Goal: Find specific page/section: Find specific page/section

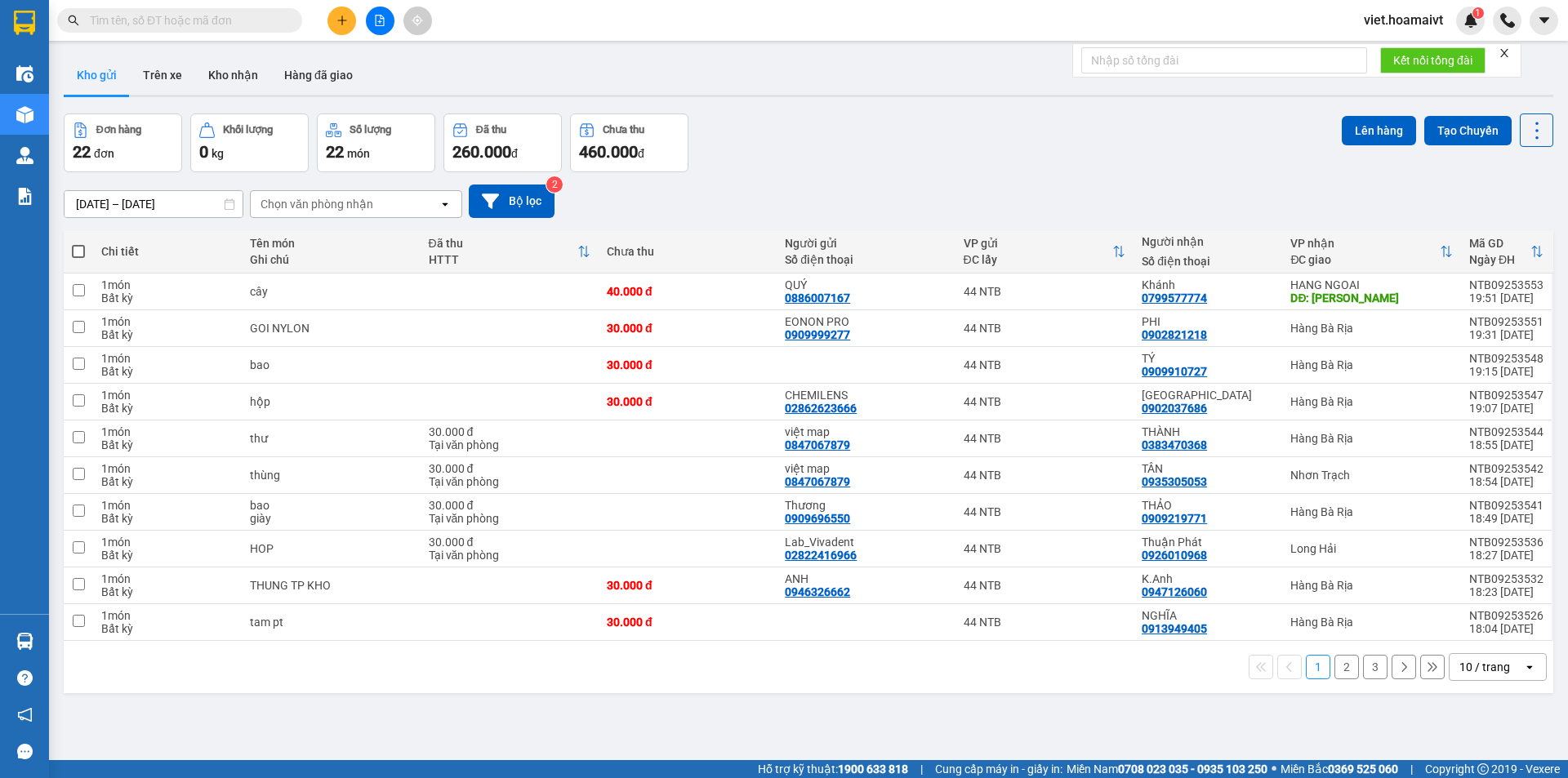
click at [1464, 656] on div "10 / trang" at bounding box center [1487, 667] width 74 height 26
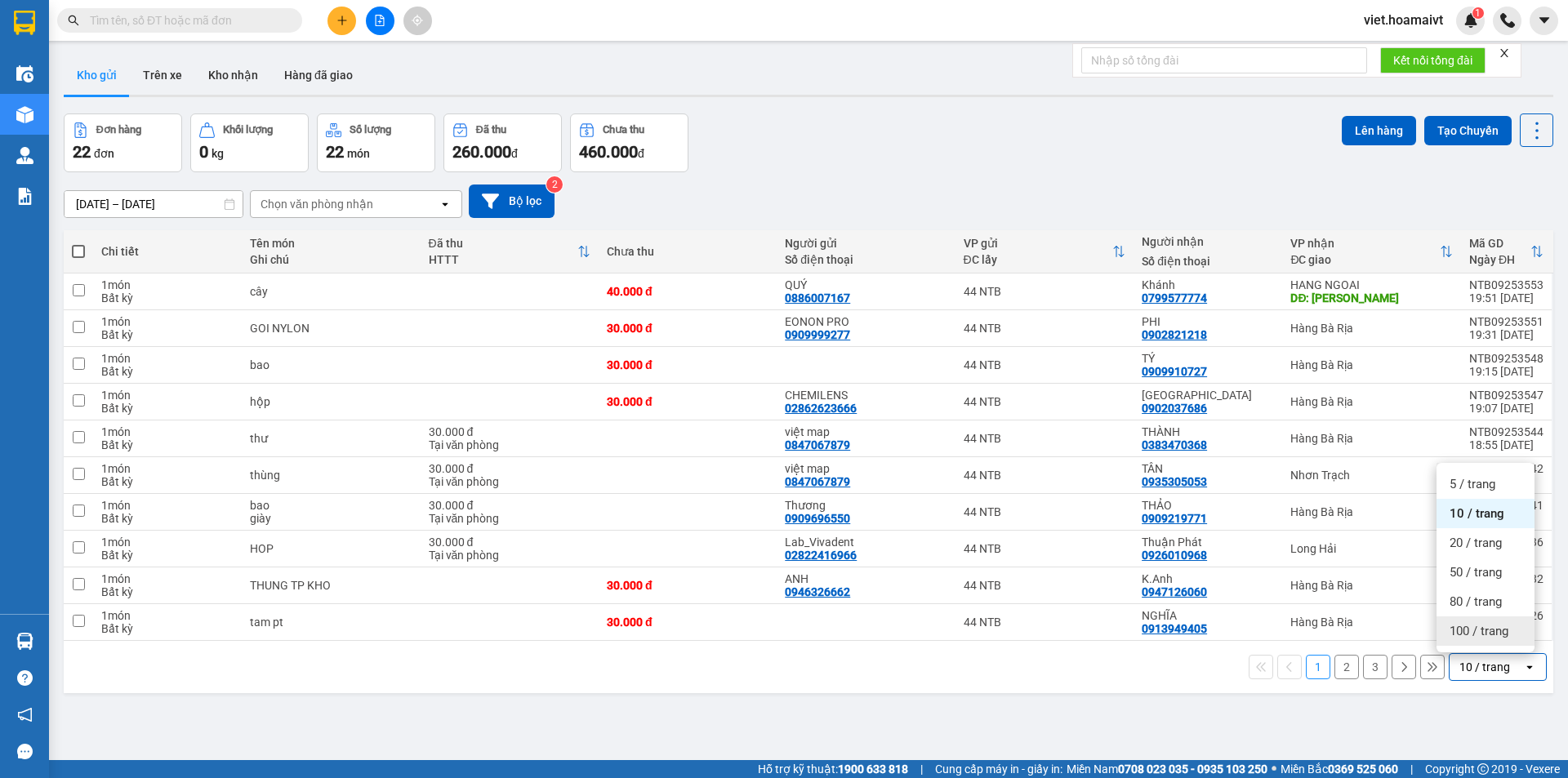
click at [1478, 628] on span "100 / trang" at bounding box center [1479, 631] width 59 height 16
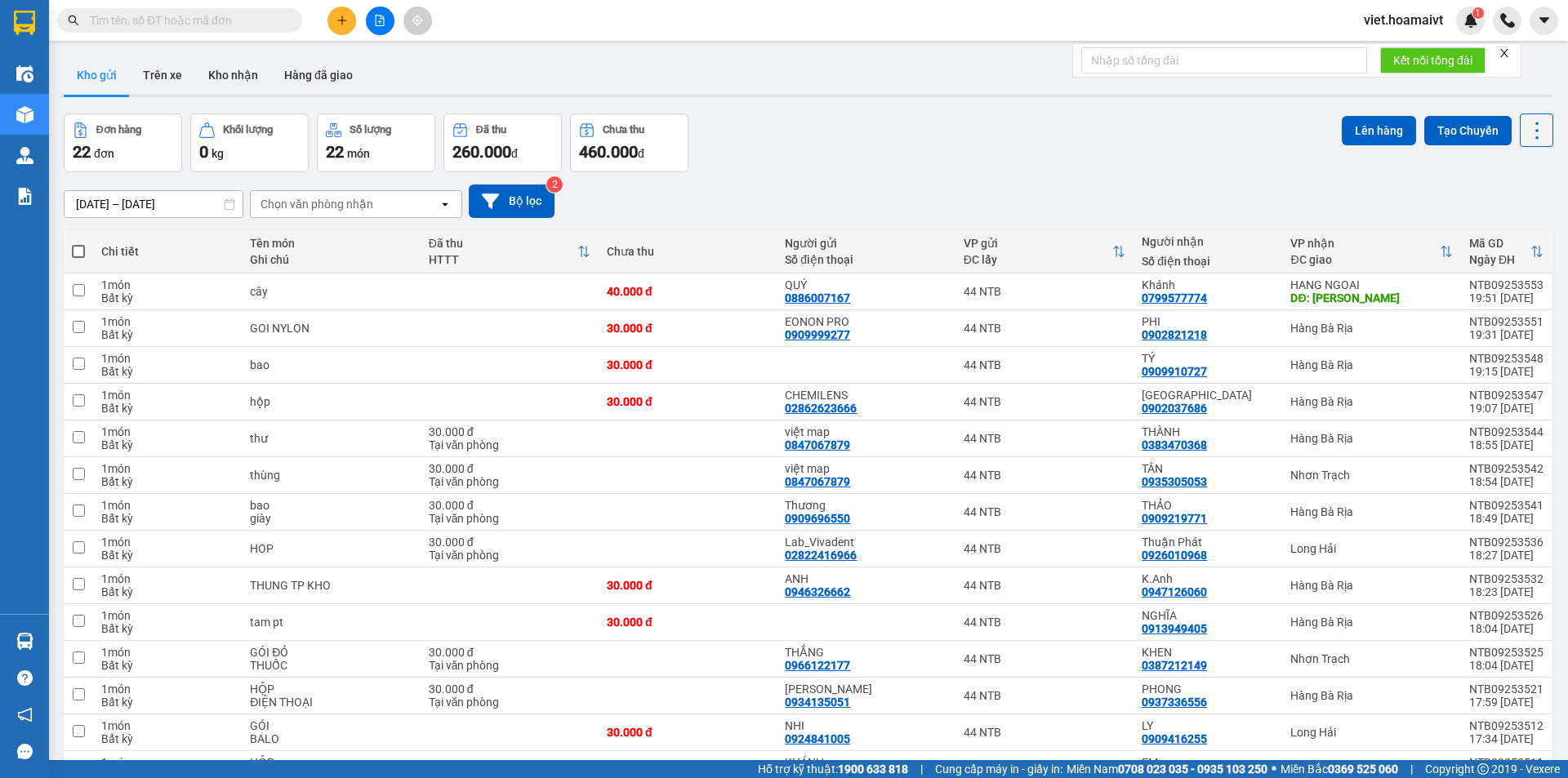
click at [360, 196] on div "Chọn văn phòng nhận" at bounding box center [316, 204] width 112 height 16
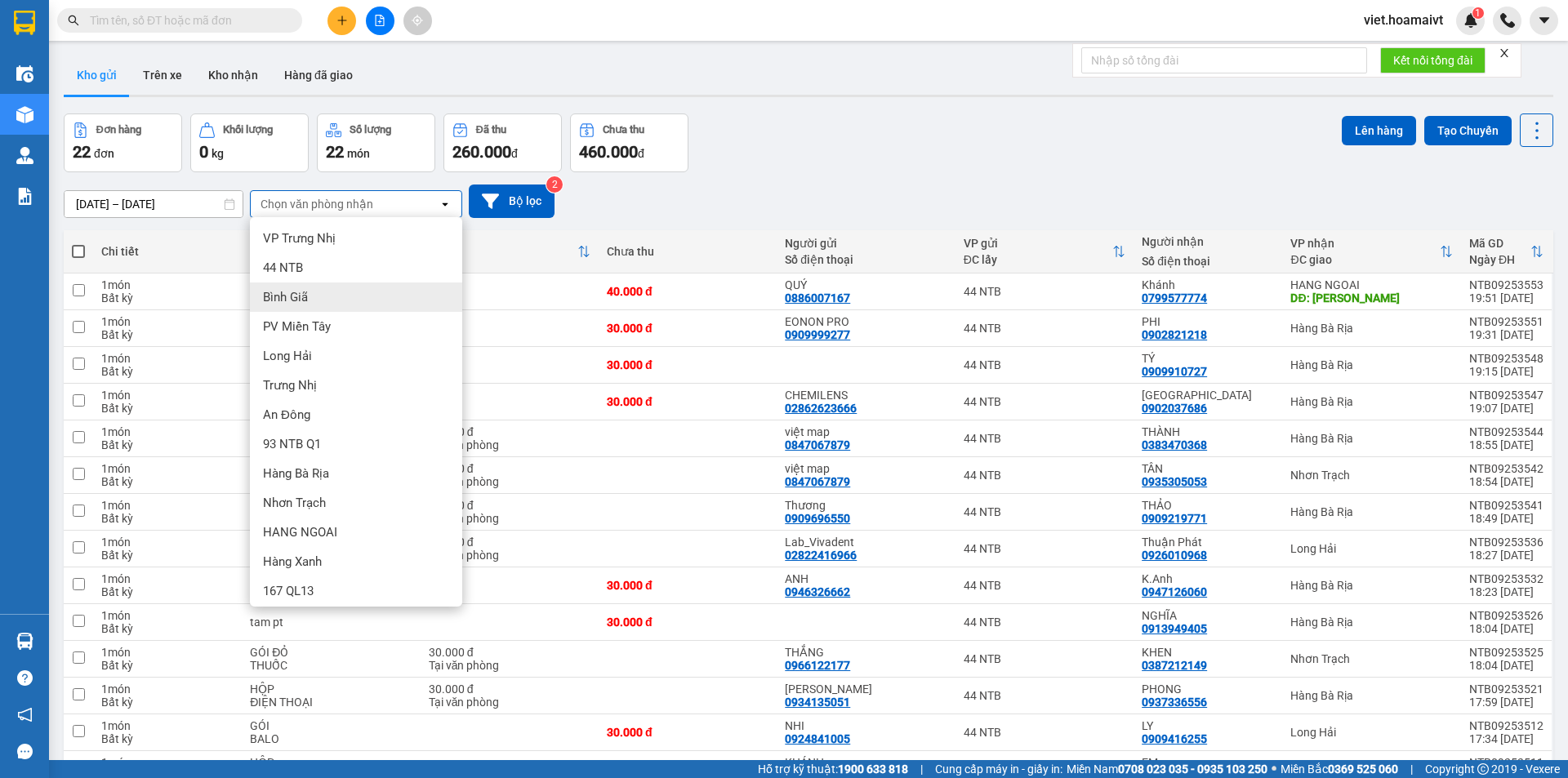
click at [355, 294] on div "Bình Giã" at bounding box center [357, 297] width 213 height 29
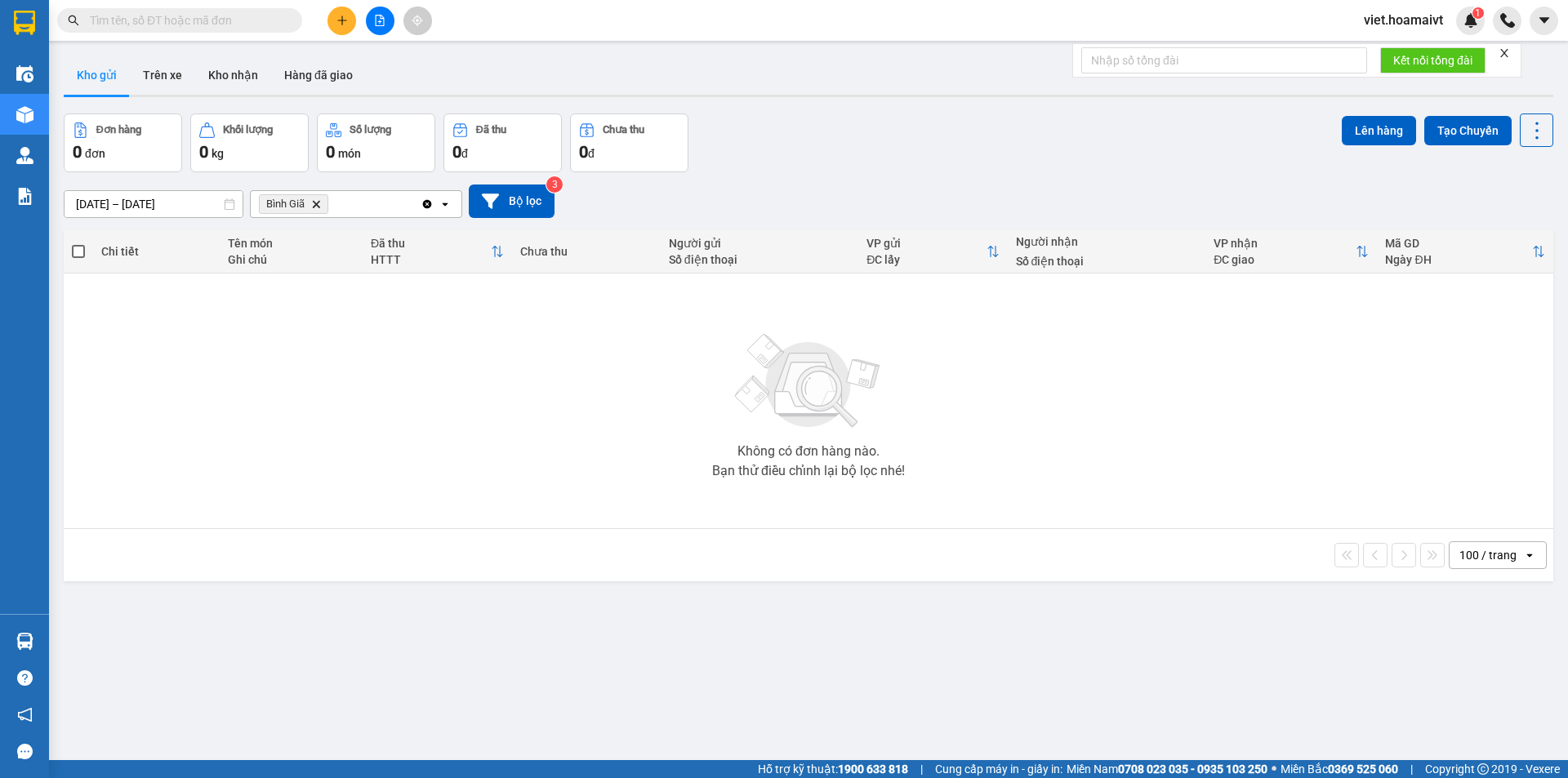
click at [233, 353] on div "Không có đơn hàng nào. Bạn thử điều chỉnh lại bộ lọc nhé!" at bounding box center [808, 401] width 1474 height 245
